Goal: Task Accomplishment & Management: Use online tool/utility

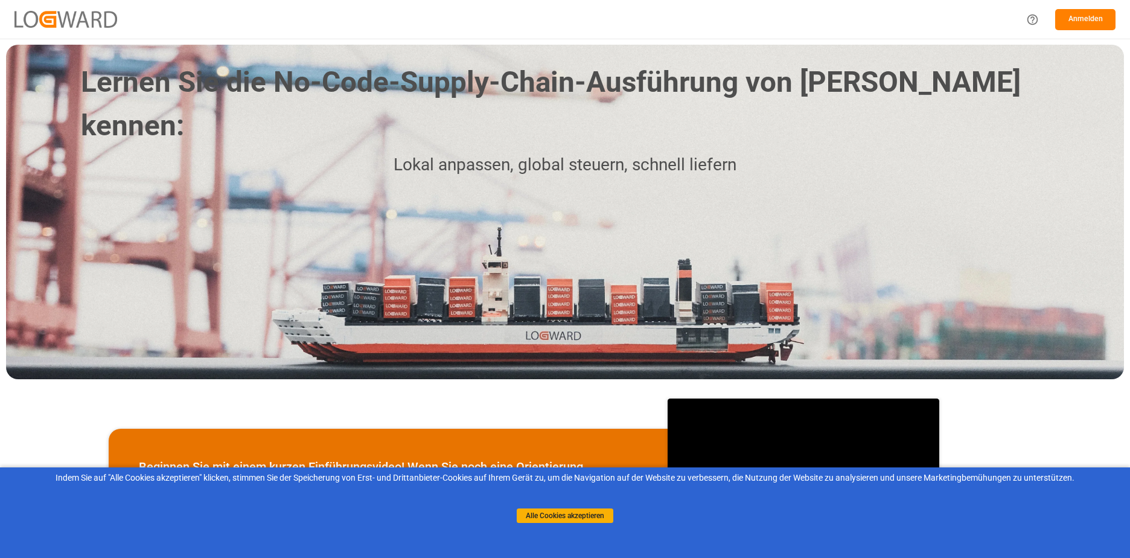
click at [1083, 20] on button "Anmelden" at bounding box center [1085, 19] width 60 height 21
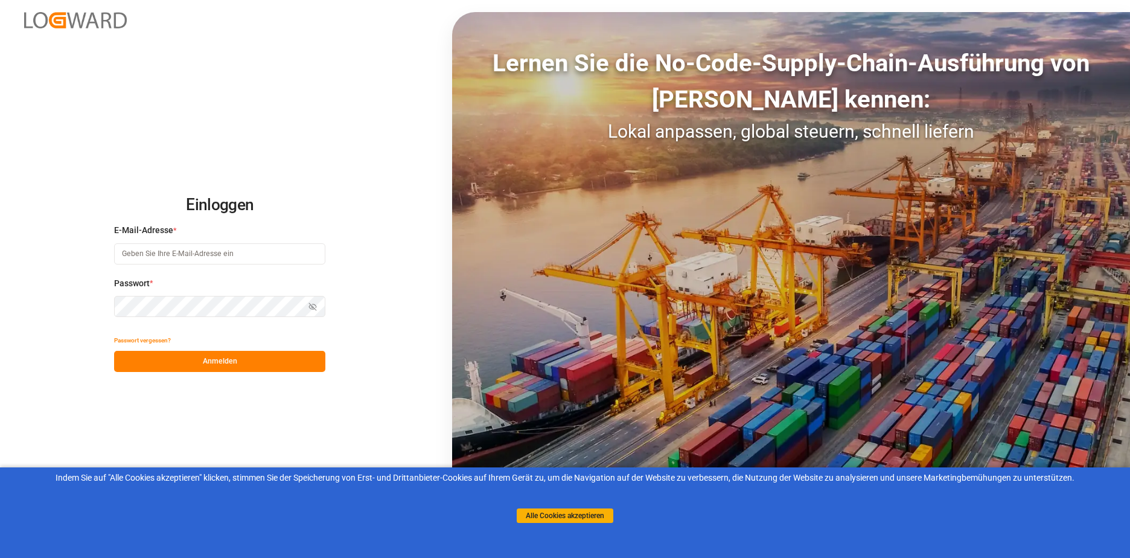
type input "[PERSON_NAME][EMAIL_ADDRESS][DOMAIN_NAME]"
click at [208, 361] on button "Anmelden" at bounding box center [219, 361] width 211 height 21
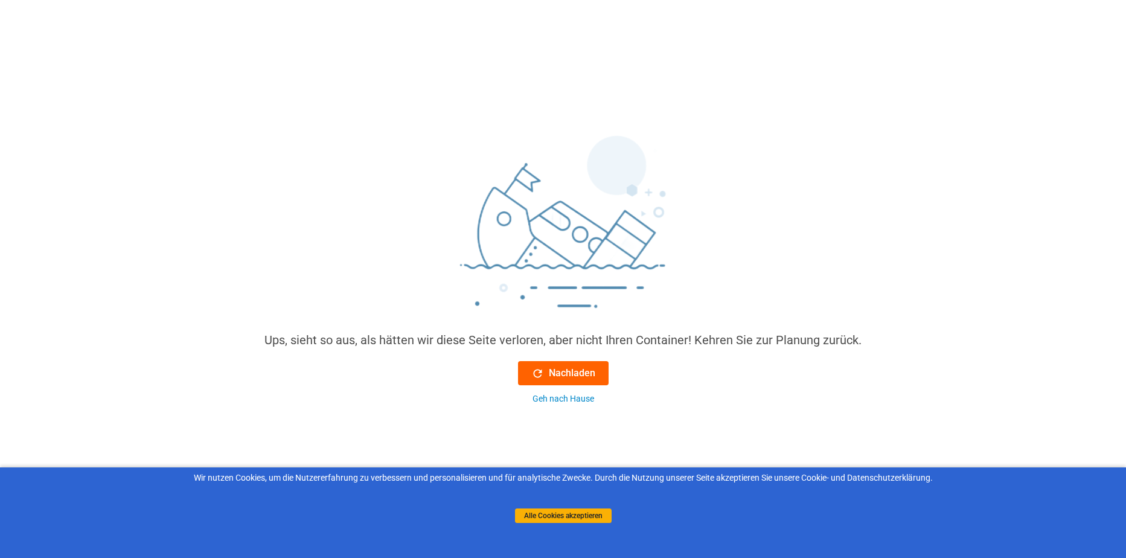
click at [569, 375] on font "Nachladen" at bounding box center [572, 373] width 46 height 14
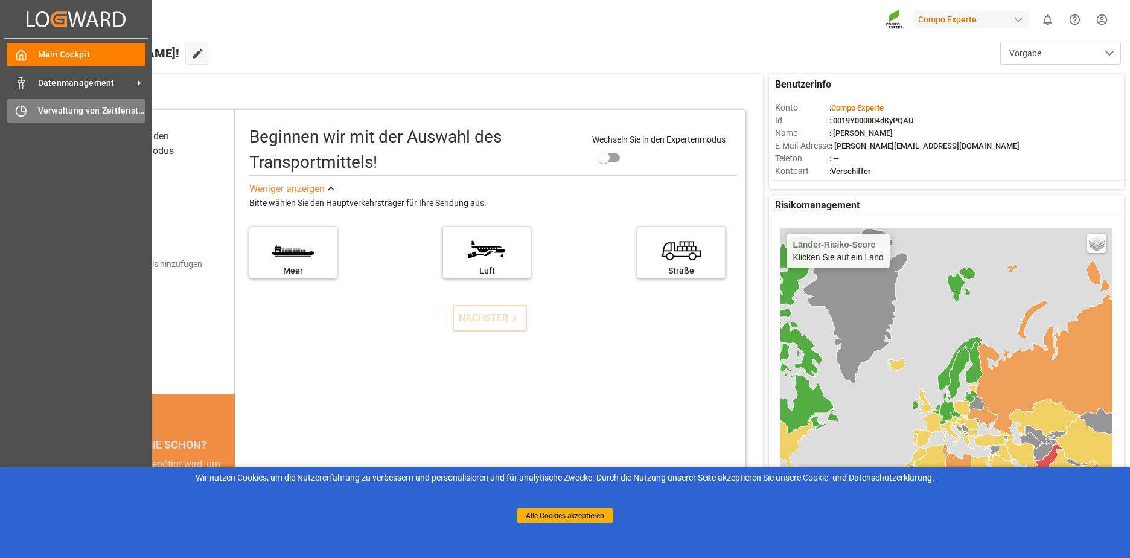
click at [21, 110] on icon at bounding box center [21, 111] width 12 height 12
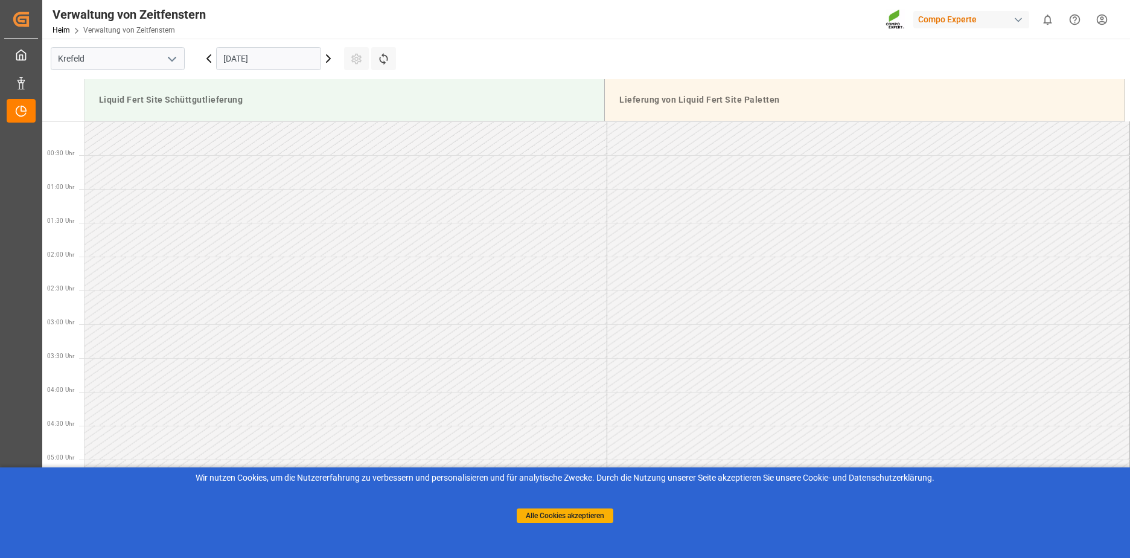
click at [1104, 18] on html "Erstellt von potrace 1.15, geschrieben von [PERSON_NAME] [DATE]-[DATE] Erstellt…" at bounding box center [565, 279] width 1130 height 558
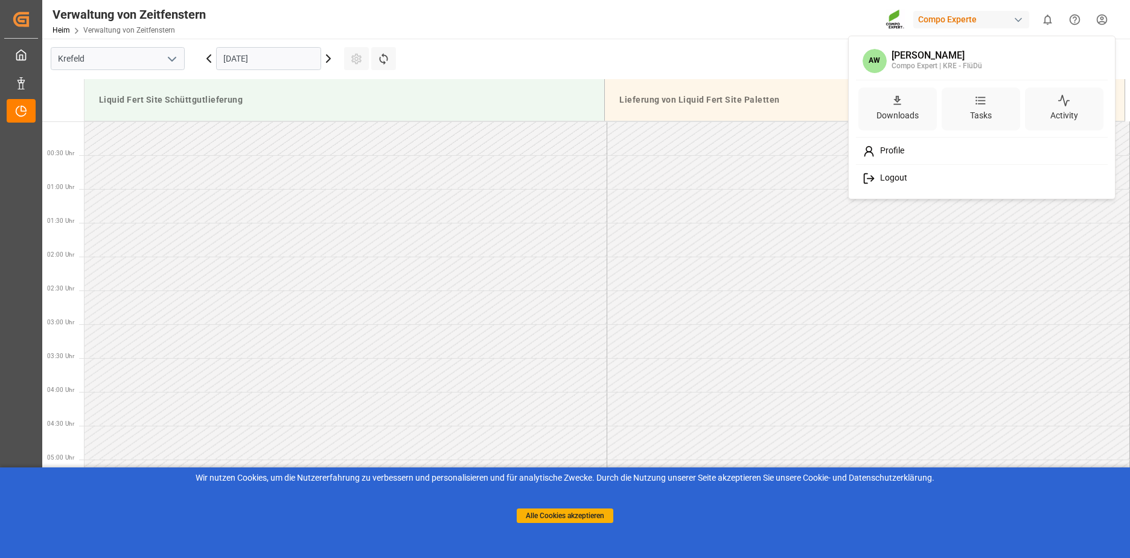
click at [570, 162] on html "Erstellt von potrace 1.15, geschrieben von [PERSON_NAME] [DATE]-[DATE] Erstellt…" at bounding box center [565, 279] width 1130 height 558
